Goal: Navigation & Orientation: Understand site structure

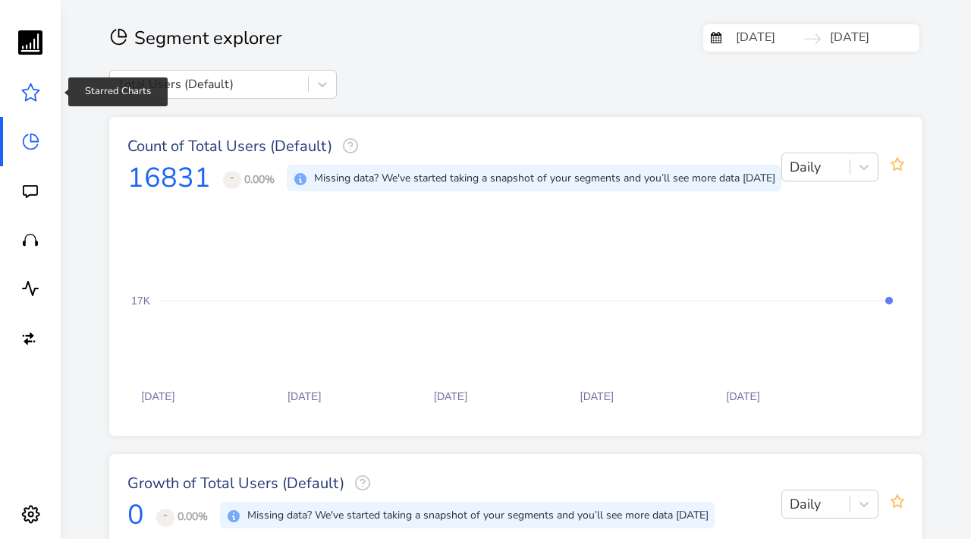
click at [37, 99] on icon at bounding box center [30, 92] width 19 height 19
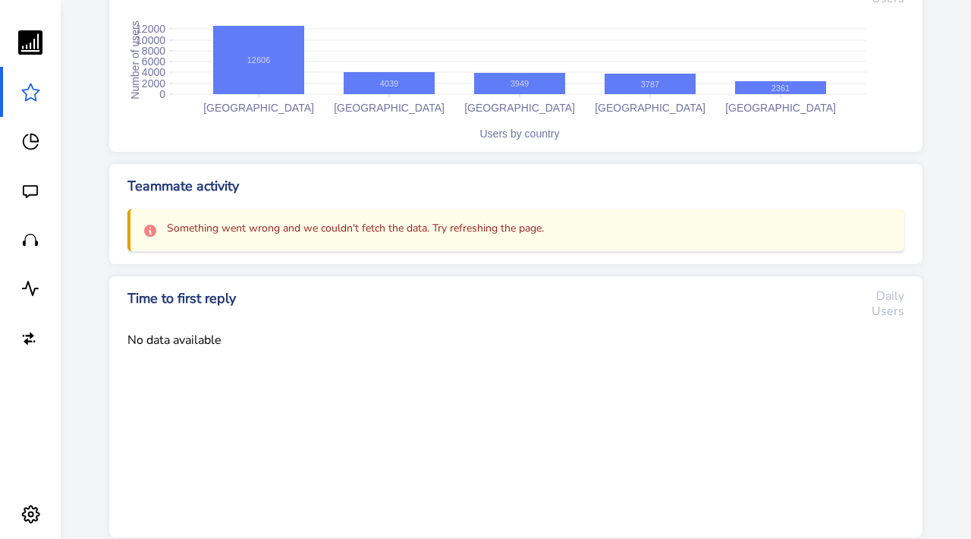
scroll to position [127, 0]
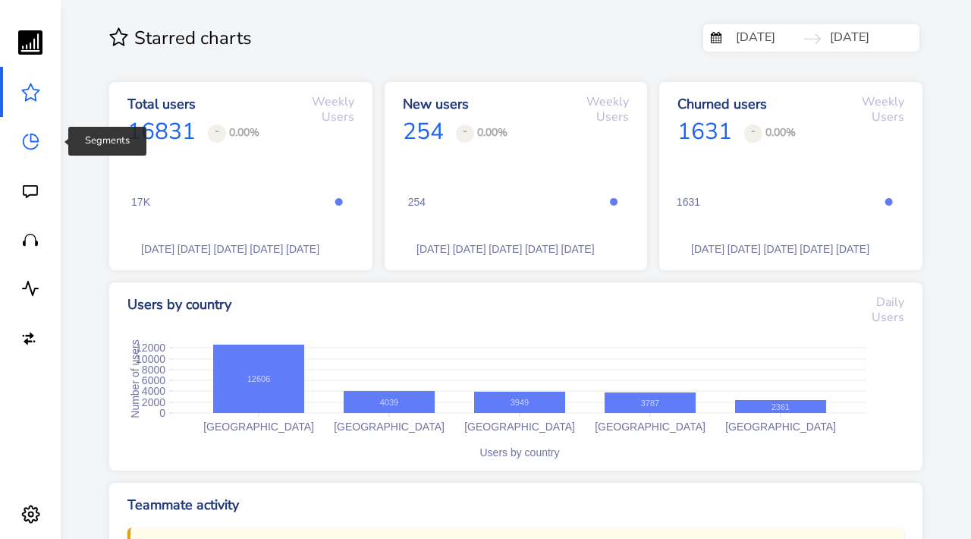
click at [24, 142] on icon at bounding box center [30, 141] width 19 height 19
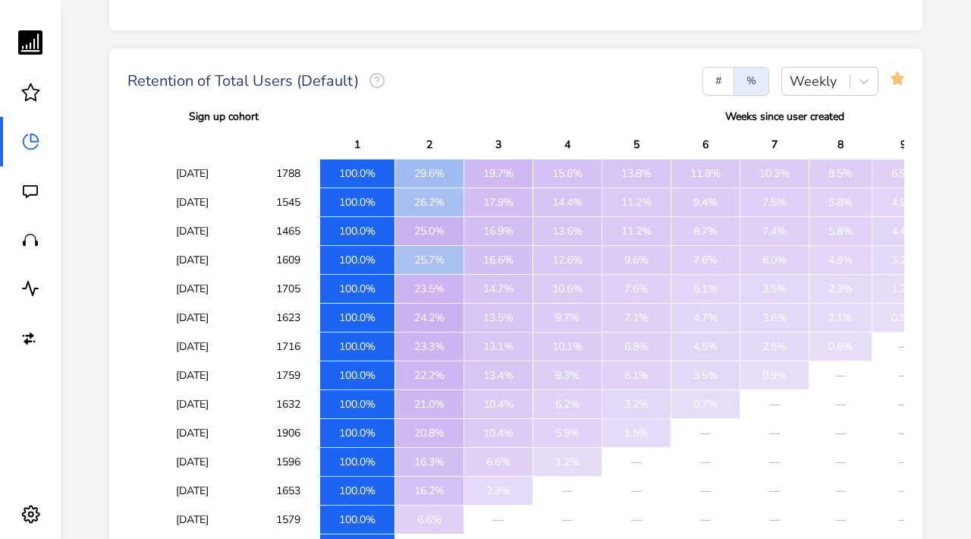
scroll to position [875, 0]
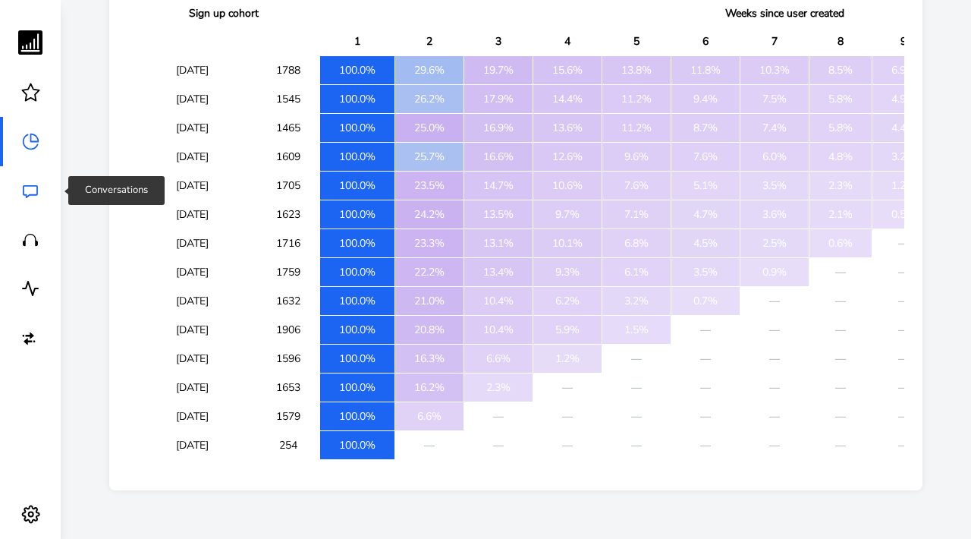
click at [35, 188] on icon at bounding box center [30, 191] width 15 height 13
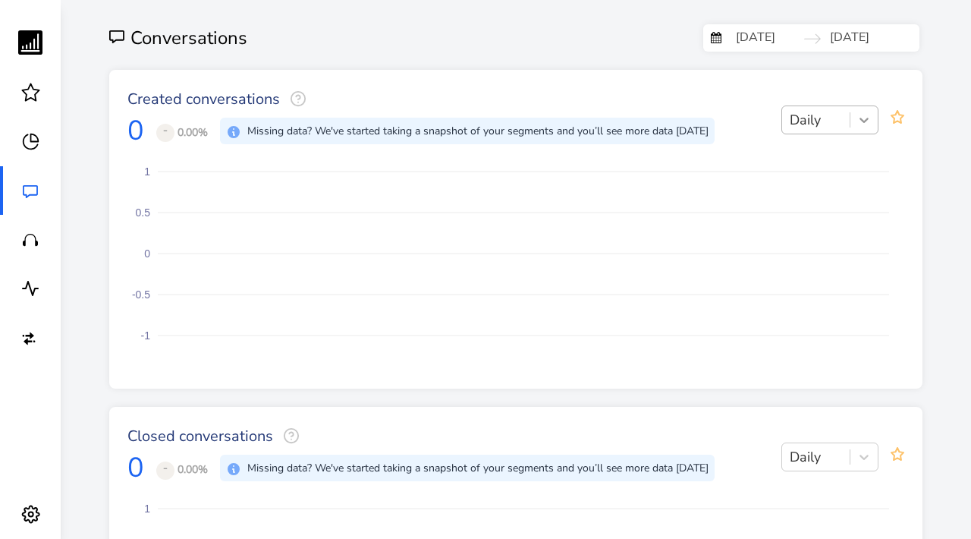
click at [864, 118] on icon at bounding box center [863, 119] width 15 height 15
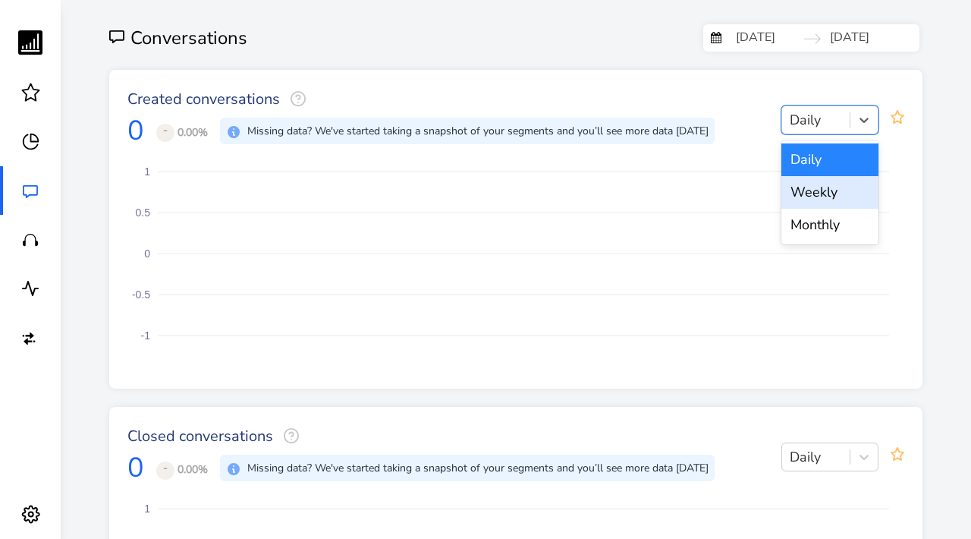
click at [796, 184] on div "Weekly" at bounding box center [829, 192] width 97 height 33
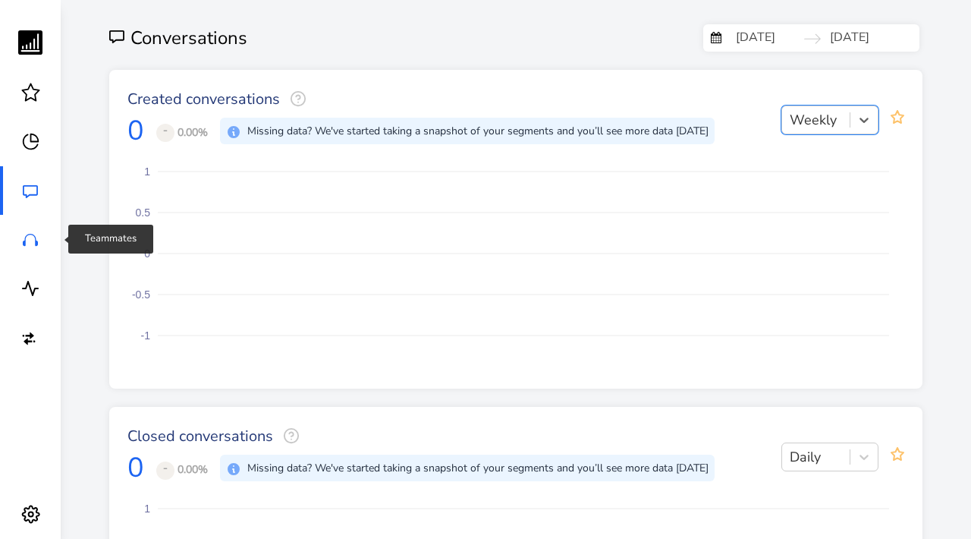
click at [28, 234] on icon at bounding box center [30, 240] width 15 height 13
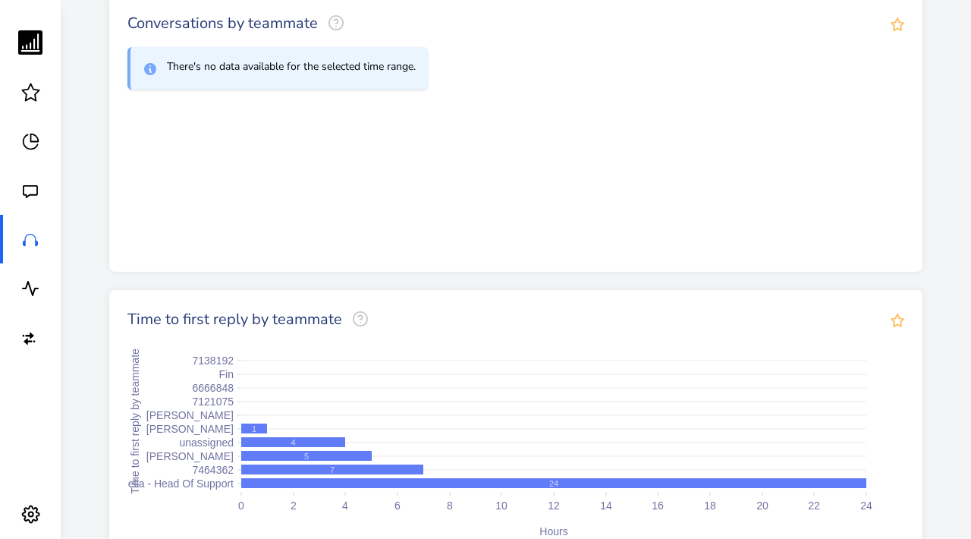
scroll to position [34, 0]
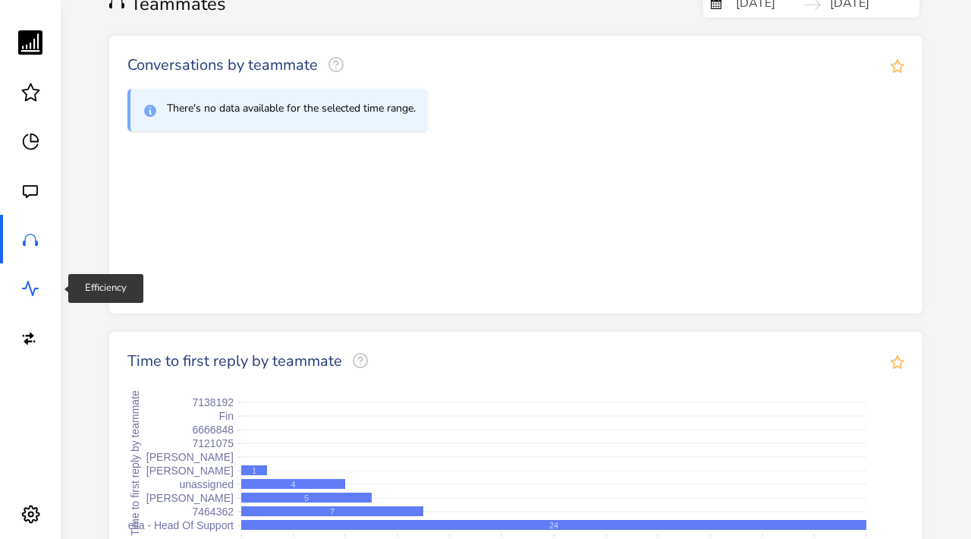
click at [33, 290] on icon at bounding box center [30, 288] width 18 height 18
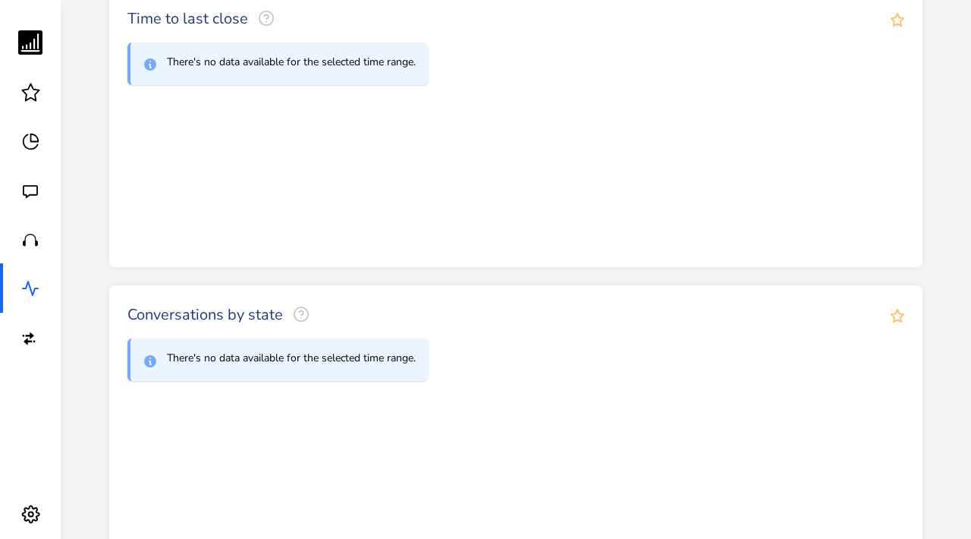
scroll to position [451, 0]
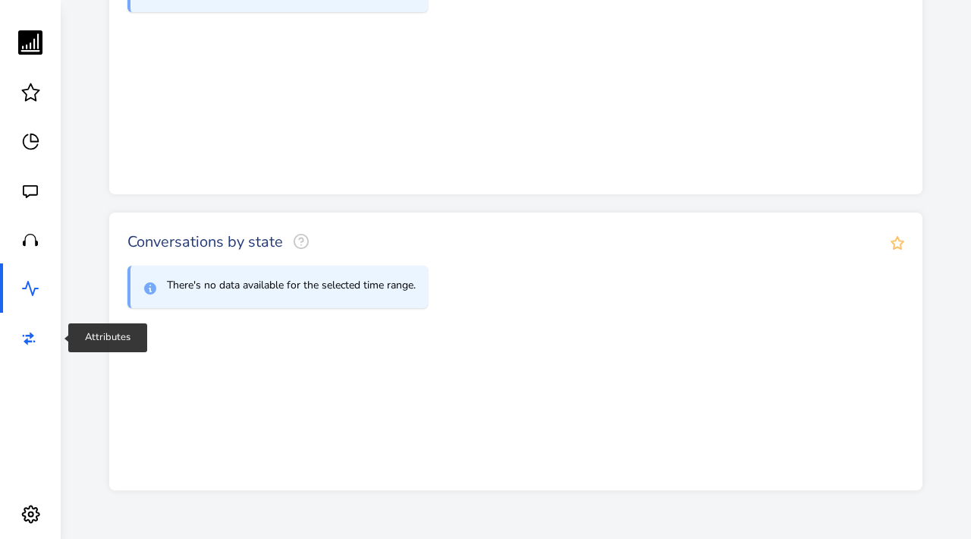
click at [30, 344] on icon at bounding box center [30, 337] width 18 height 18
